Goal: Transaction & Acquisition: Purchase product/service

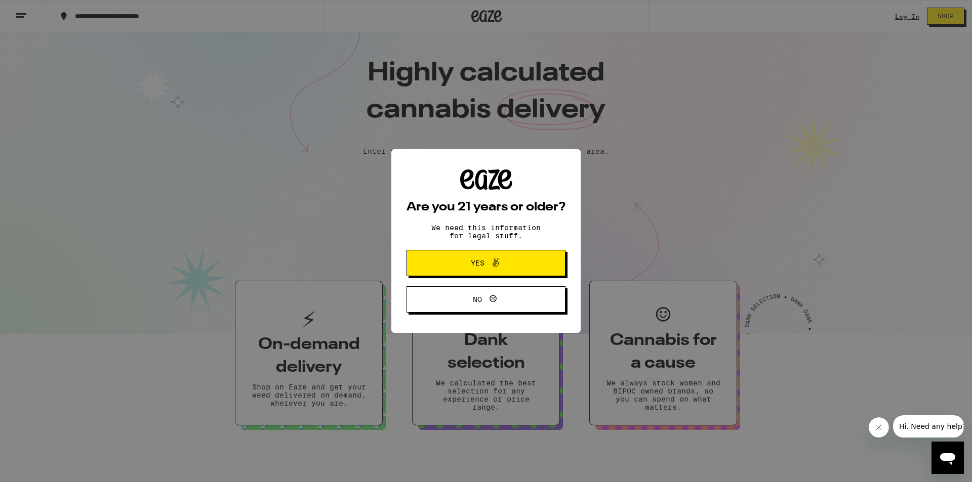
click at [509, 260] on span "Yes" at bounding box center [485, 263] width 77 height 13
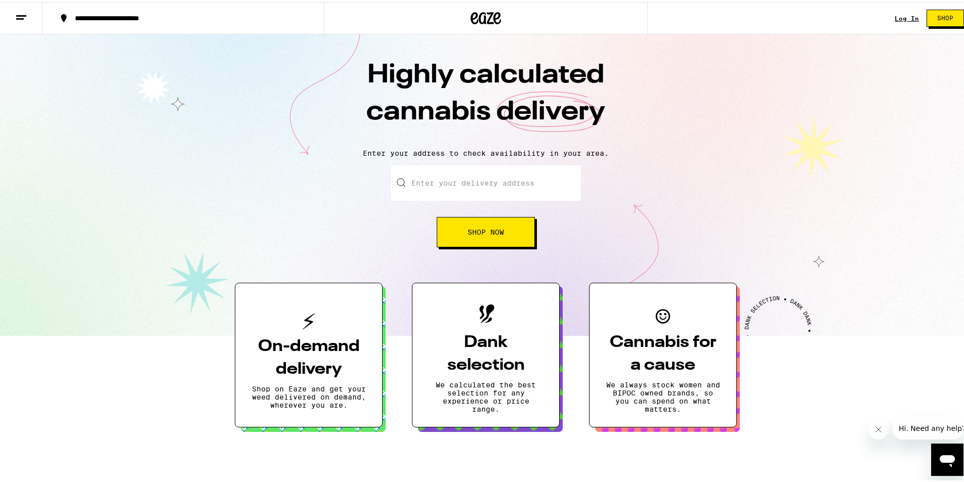
click at [511, 178] on input "Enter your delivery address" at bounding box center [486, 181] width 190 height 35
type input "[STREET_ADDRESS]"
type input "2111"
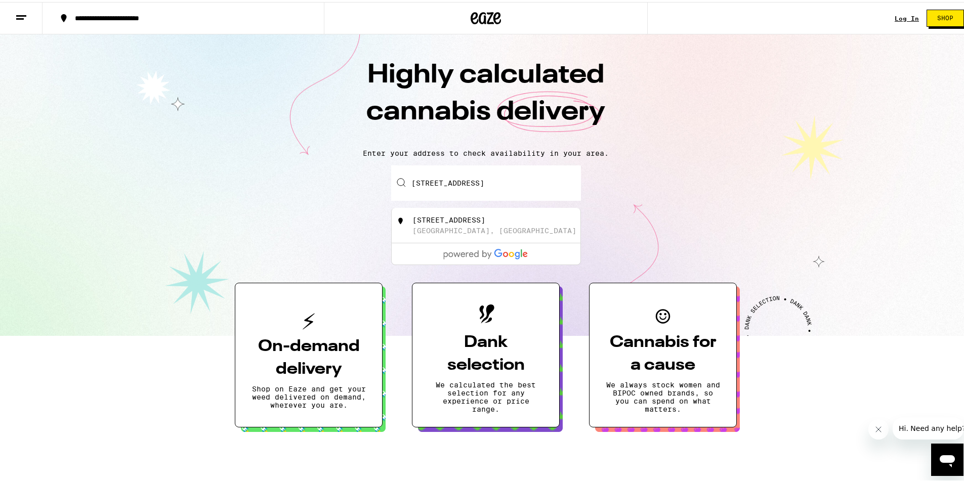
click at [511, 225] on div "[STREET_ADDRESS]" at bounding box center [503, 223] width 181 height 19
type input "[STREET_ADDRESS]"
